Goal: Navigation & Orientation: Find specific page/section

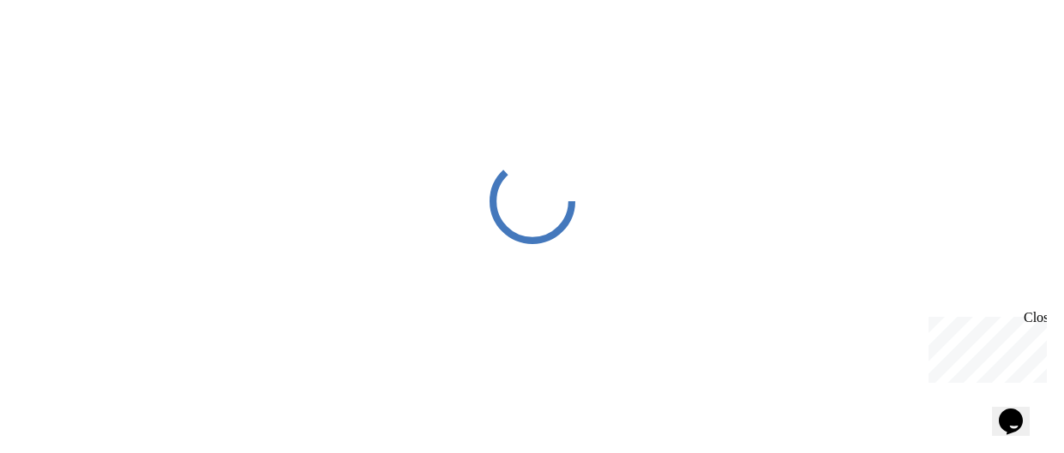
click at [215, 73] on div at bounding box center [532, 201] width 1064 height 402
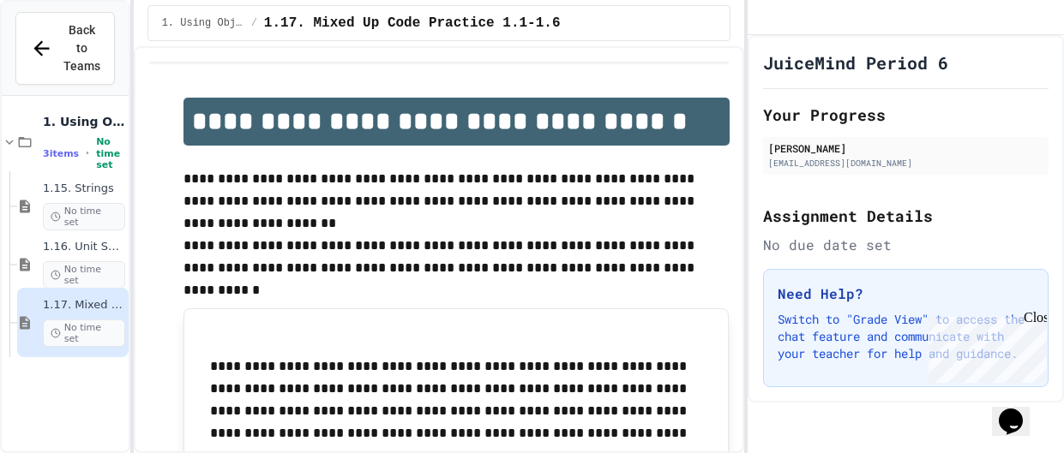
scroll to position [311, 0]
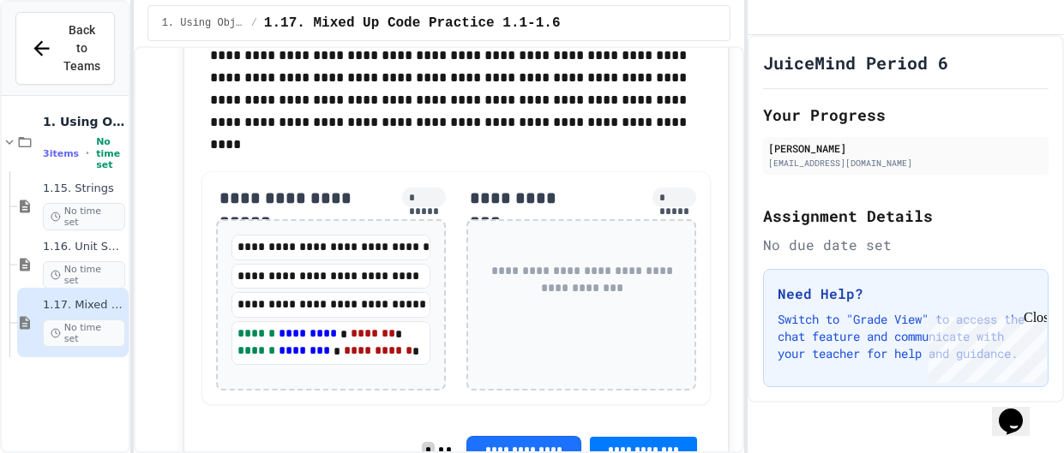
click at [525, 247] on div "**********" at bounding box center [582, 279] width 200 height 89
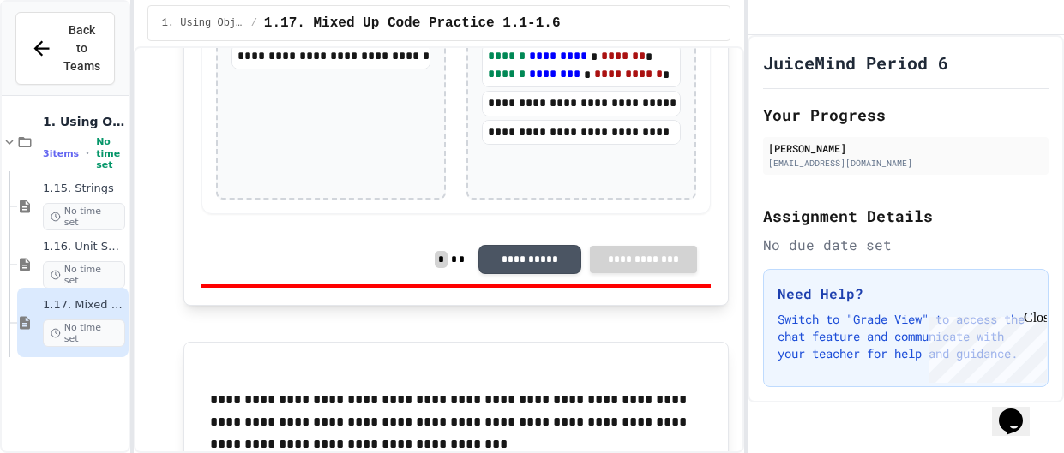
scroll to position [408, 0]
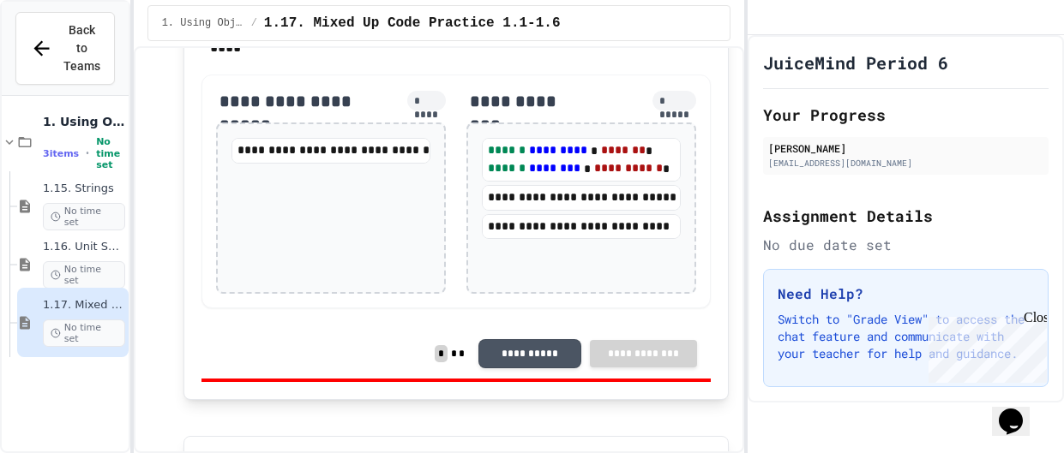
click at [419, 242] on div "**********" at bounding box center [331, 208] width 230 height 171
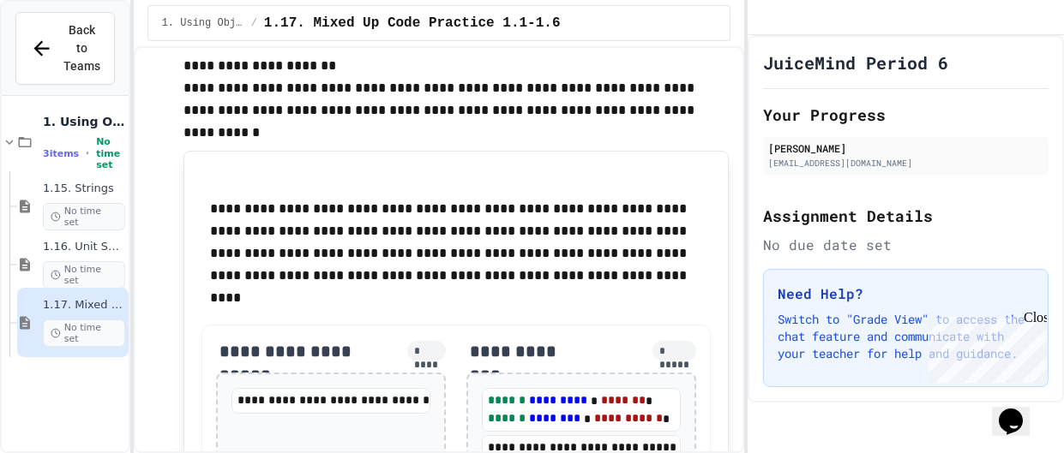
scroll to position [0, 0]
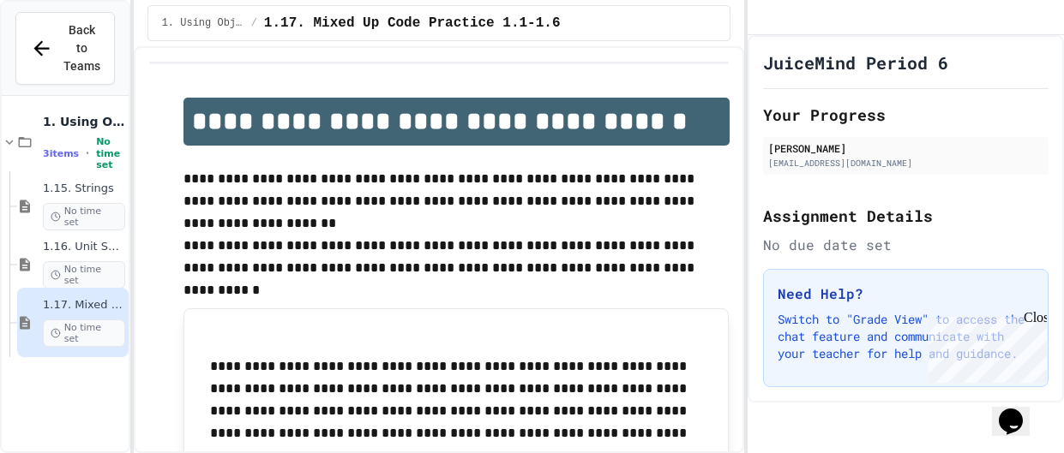
click at [1029, 321] on div "Close" at bounding box center [1033, 320] width 21 height 21
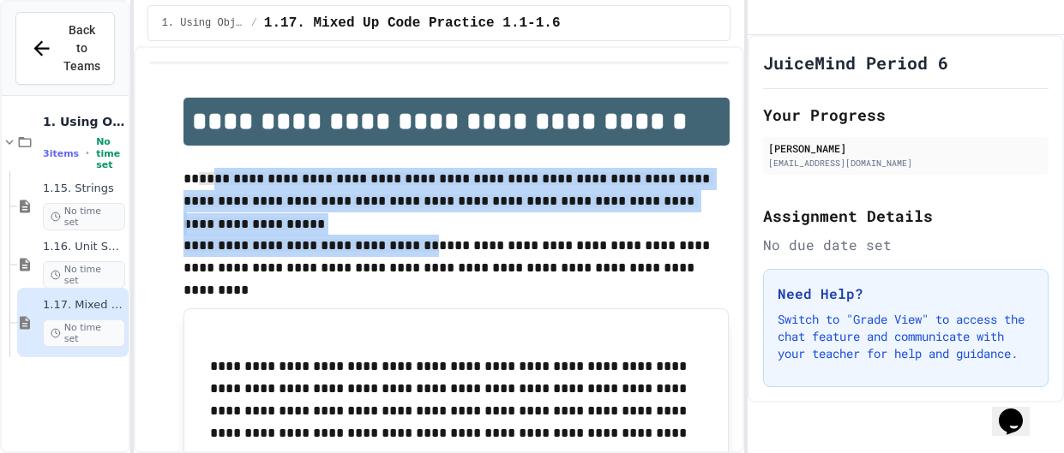
drag, startPoint x: 108, startPoint y: 11, endPoint x: 525, endPoint y: 335, distance: 527.7
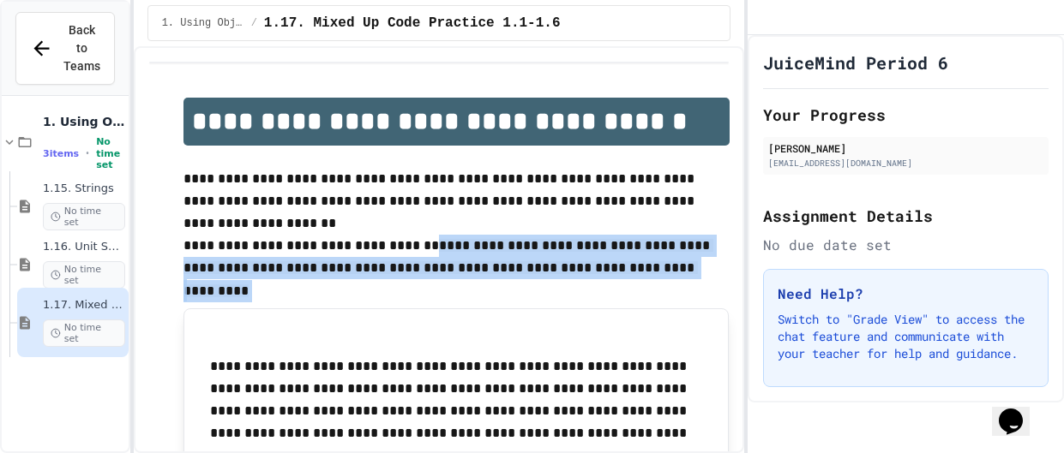
click at [979, 340] on p "Switch to "Grade View" to access the chat feature and communicate with your tea…" at bounding box center [905, 336] width 256 height 51
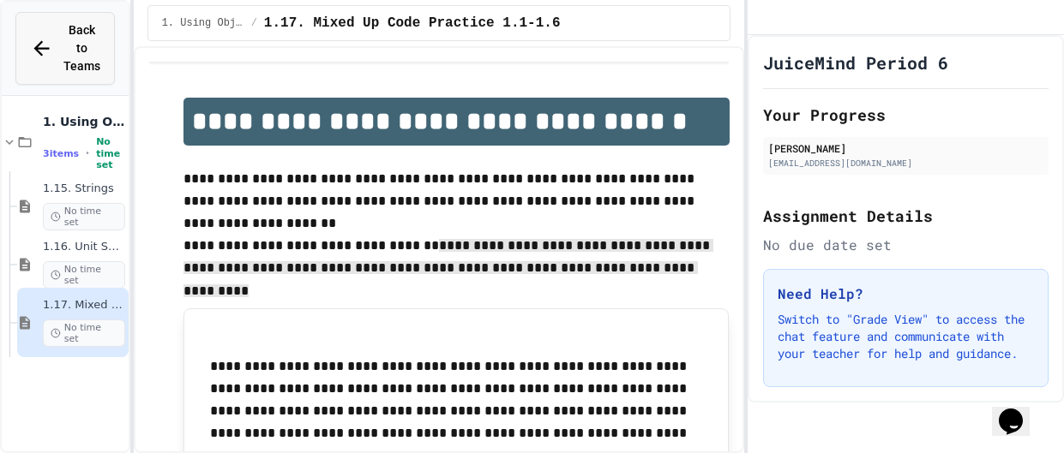
click at [945, 350] on p "Switch to "Grade View" to access the chat feature and communicate with your tea…" at bounding box center [905, 336] width 256 height 51
click at [93, 55] on span "Back to Teams" at bounding box center [81, 48] width 37 height 54
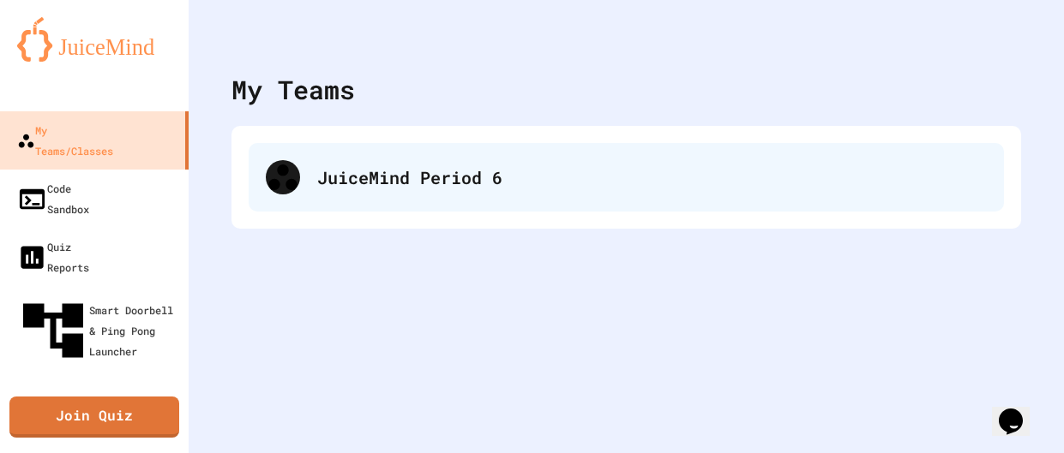
click at [369, 162] on div "JuiceMind Period 6" at bounding box center [626, 177] width 755 height 69
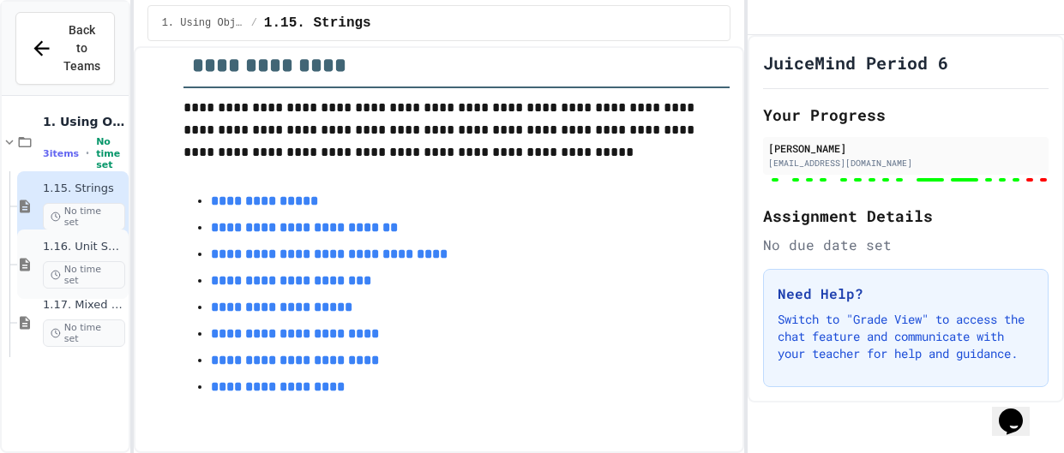
click at [81, 240] on div "1.16. Unit Summary 1a (1.1-1.6) No time set" at bounding box center [84, 264] width 82 height 49
